Goal: Information Seeking & Learning: Learn about a topic

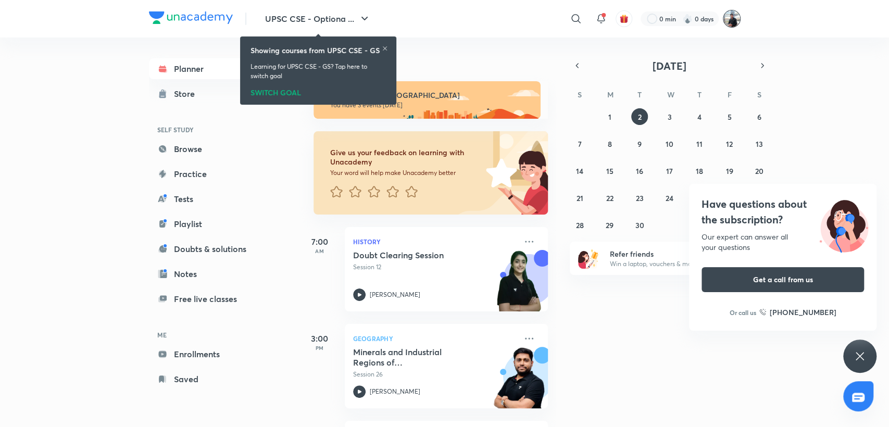
click at [729, 18] on img at bounding box center [732, 19] width 18 height 18
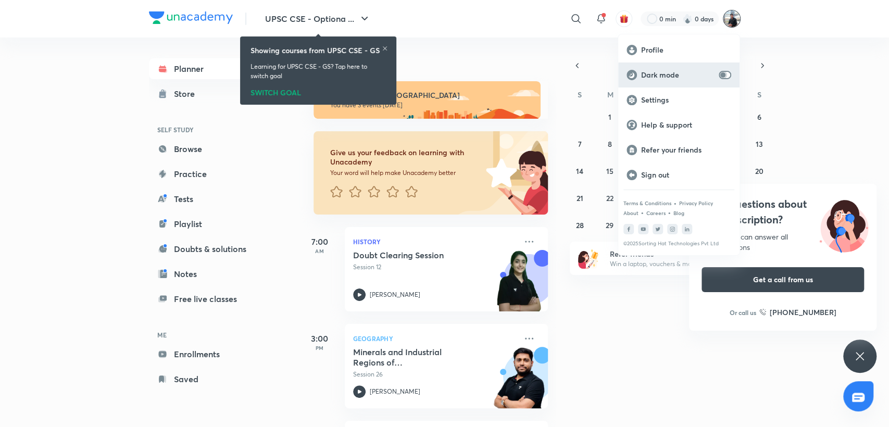
click at [723, 76] on input "checkbox" at bounding box center [722, 75] width 25 height 8
checkbox input "true"
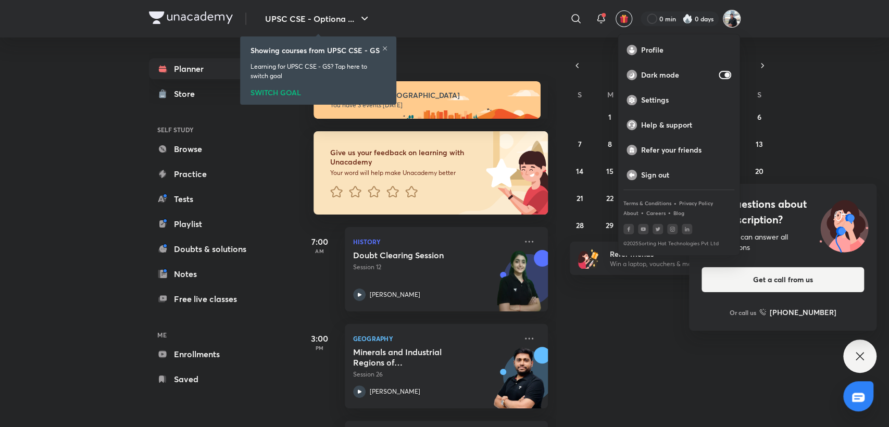
click at [383, 46] on div at bounding box center [444, 213] width 889 height 427
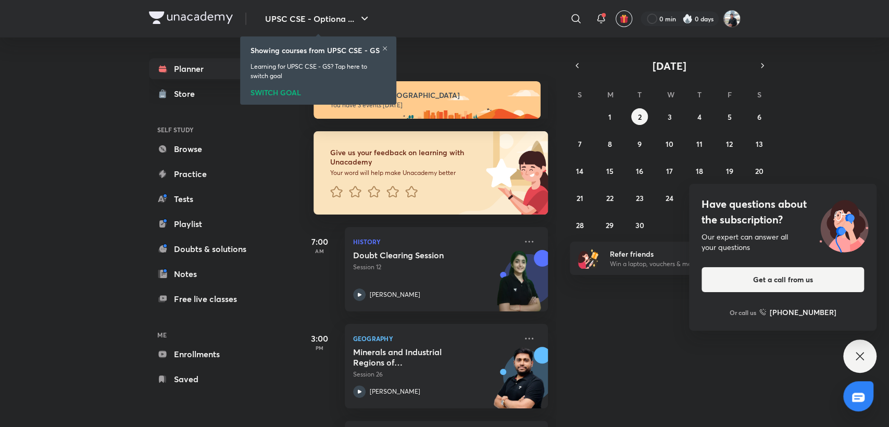
click at [383, 47] on icon at bounding box center [385, 48] width 6 height 6
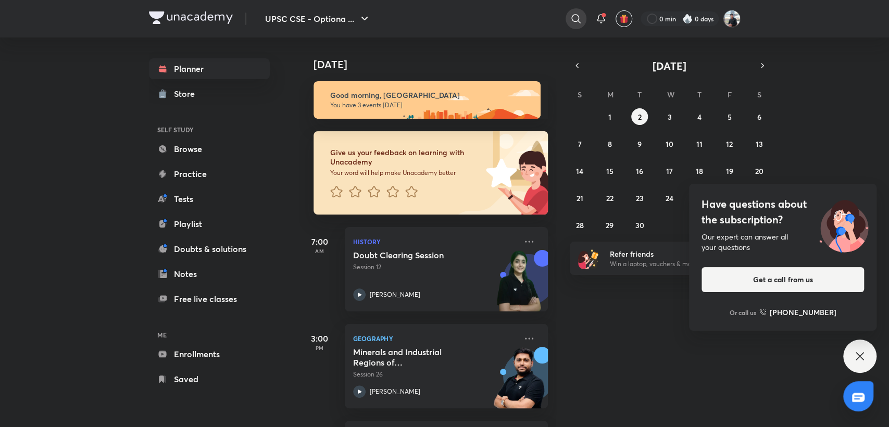
click at [577, 20] on icon at bounding box center [576, 18] width 12 height 12
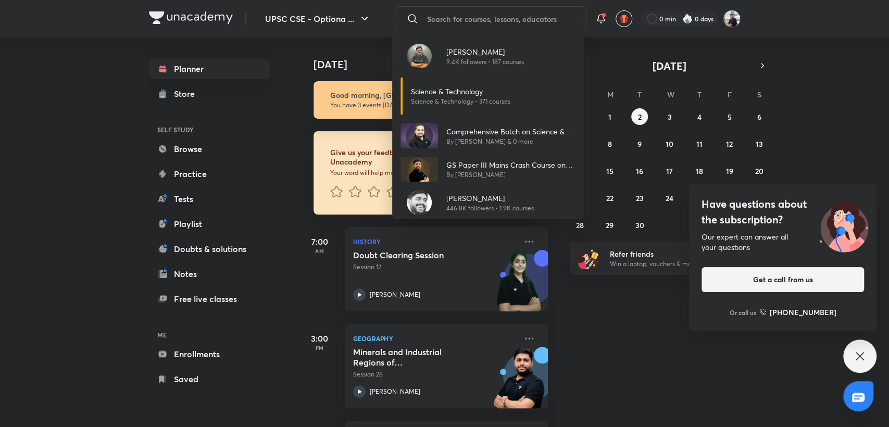
click at [363, 15] on div "[PERSON_NAME] 9.4K followers • 187 courses Science & Technology Science & Techn…" at bounding box center [444, 213] width 889 height 427
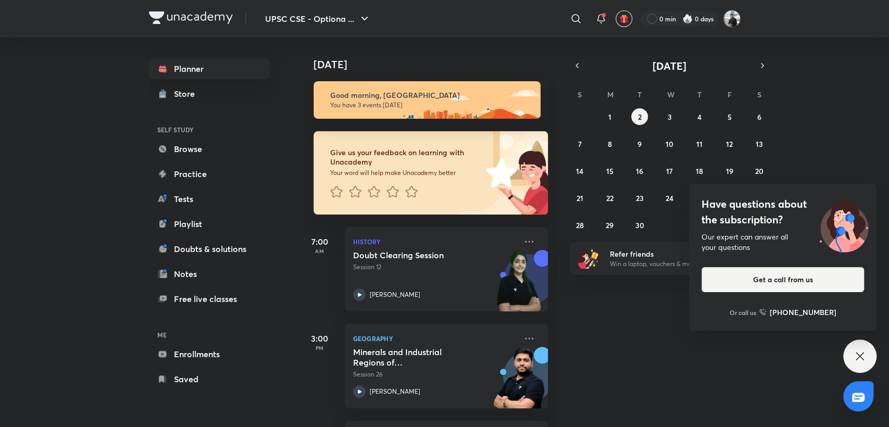
click at [363, 15] on icon "button" at bounding box center [364, 18] width 12 height 12
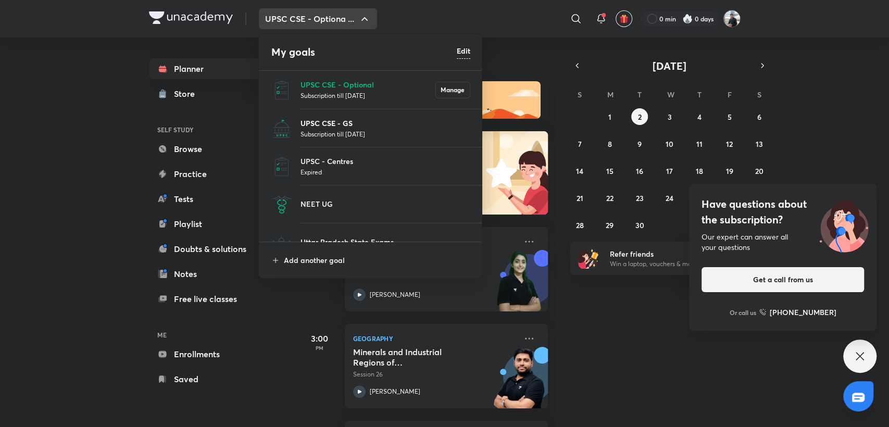
click at [331, 128] on p "UPSC CSE - GS" at bounding box center [385, 123] width 170 height 11
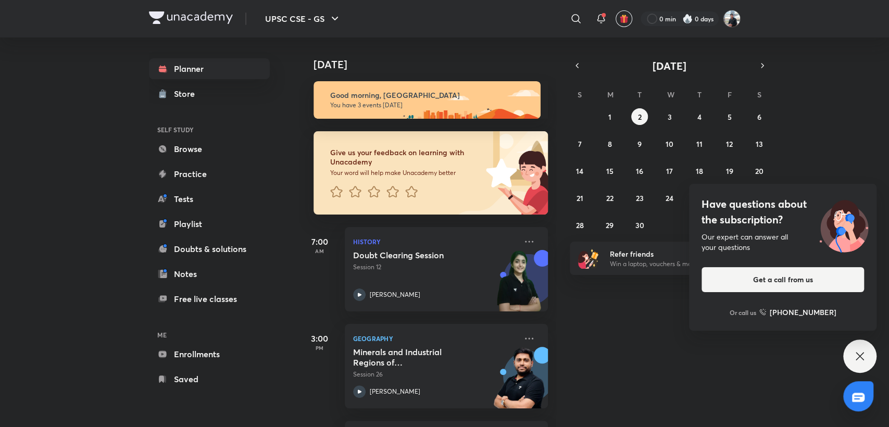
click at [851, 355] on div "Have questions about the subscription? Our expert can answer all your questions…" at bounding box center [859, 355] width 33 height 33
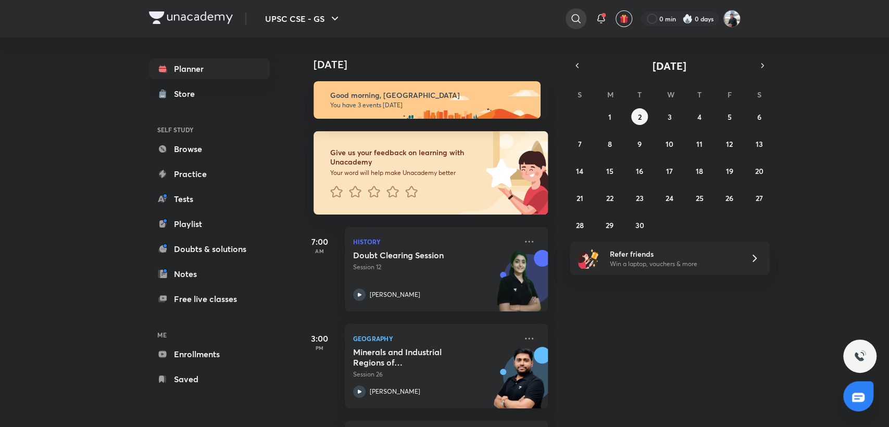
click at [571, 17] on icon at bounding box center [576, 18] width 12 height 12
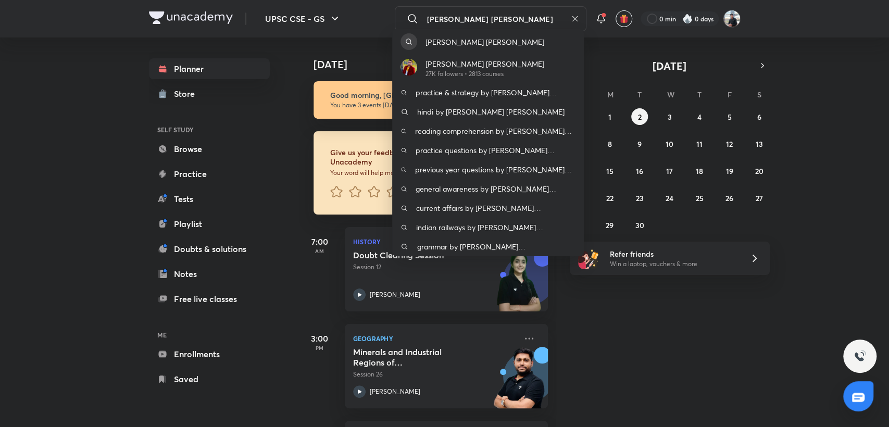
type input "[PERSON_NAME] [PERSON_NAME]"
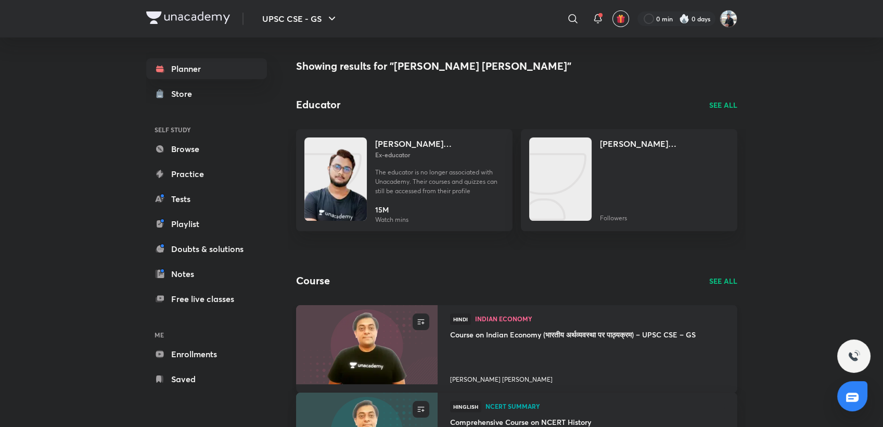
scroll to position [58, 0]
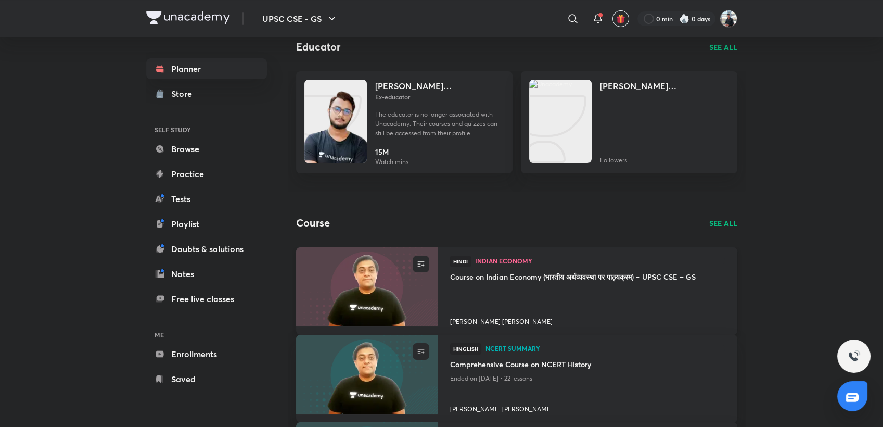
click at [486, 318] on h4 "[PERSON_NAME] [PERSON_NAME]" at bounding box center [587, 320] width 275 height 14
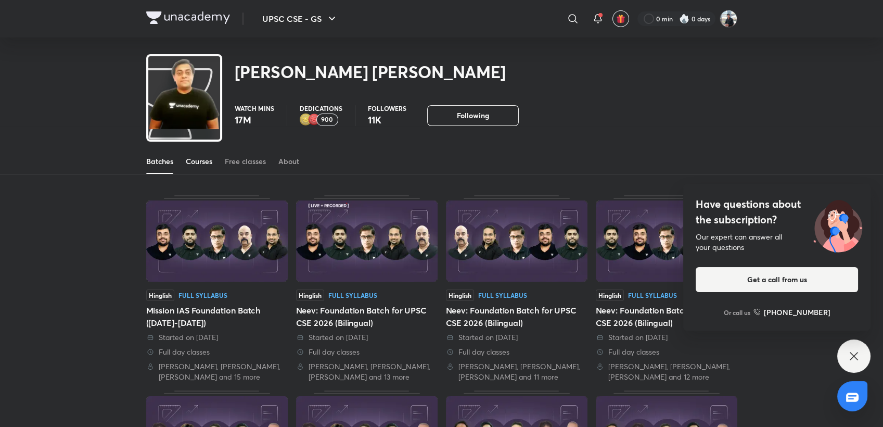
click at [197, 166] on div "Courses" at bounding box center [199, 161] width 27 height 10
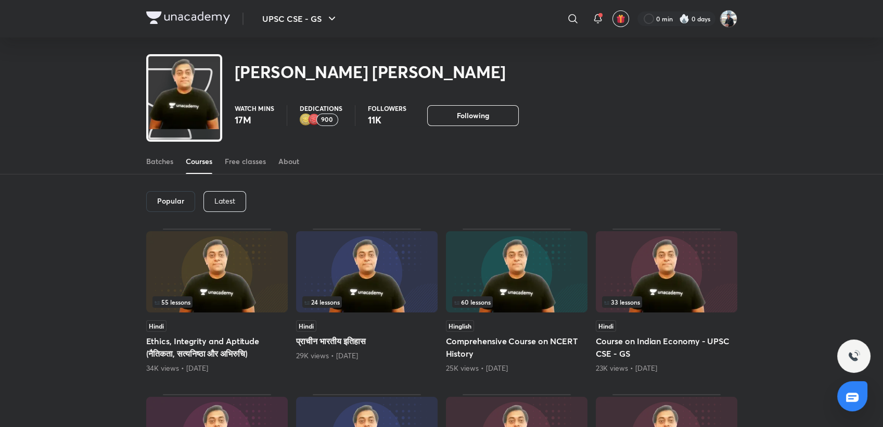
click at [183, 260] on img at bounding box center [217, 271] width 142 height 81
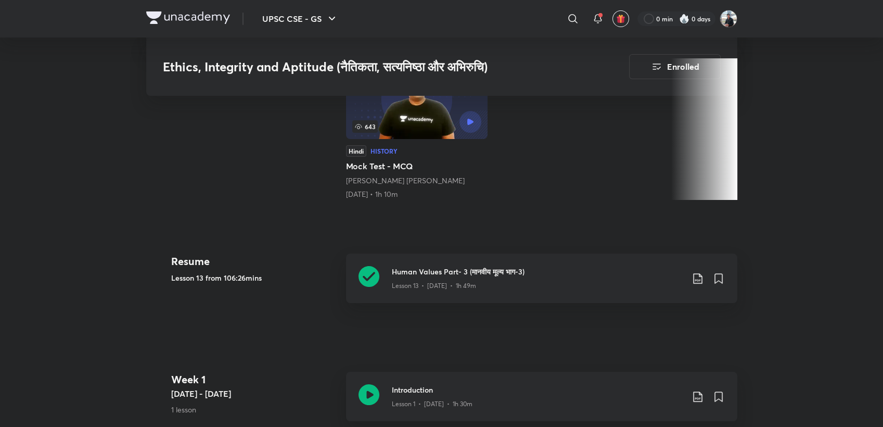
scroll to position [405, 0]
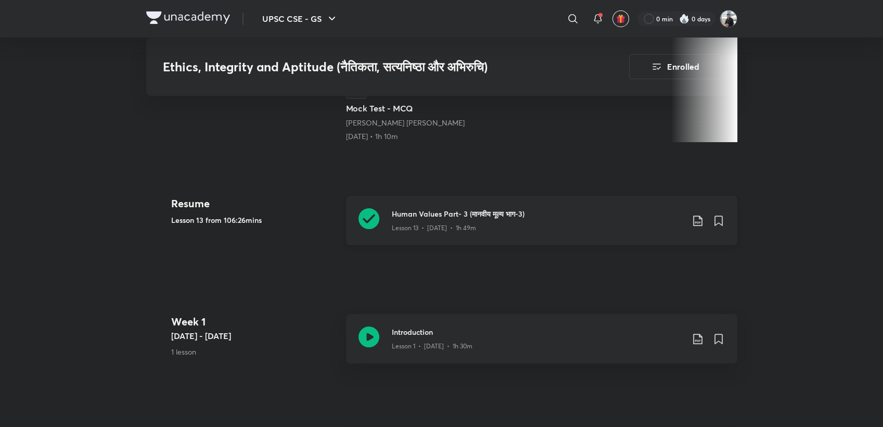
click at [367, 221] on icon at bounding box center [369, 218] width 21 height 21
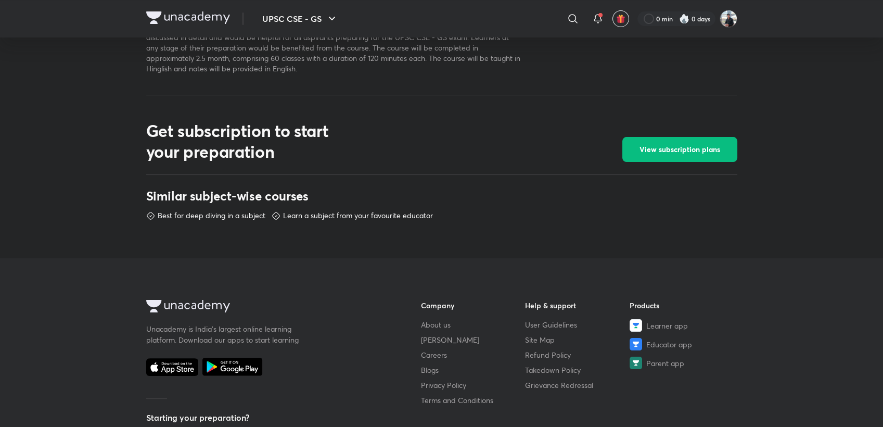
scroll to position [583, 0]
